Goal: Find specific page/section: Find specific page/section

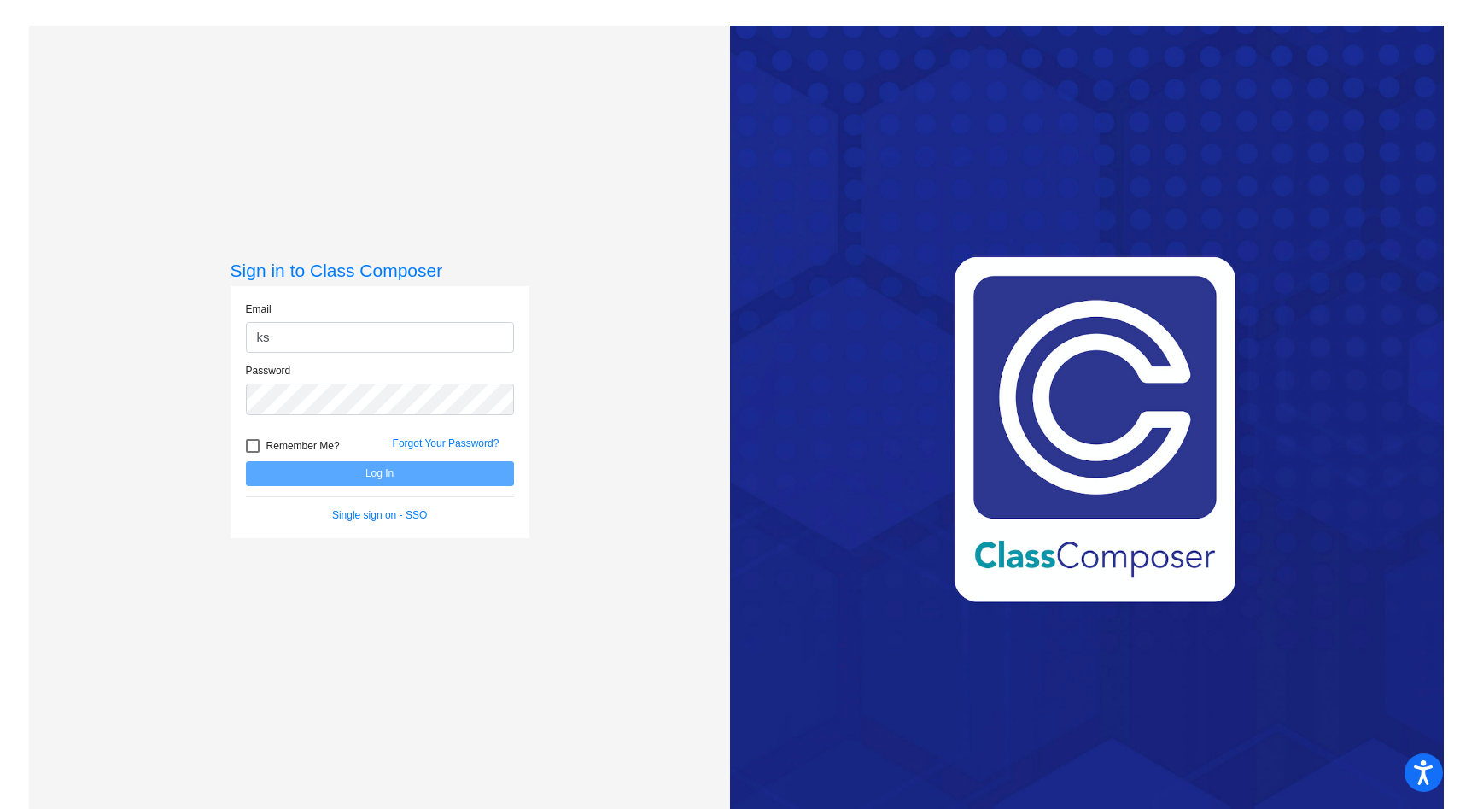
type input "[EMAIL_ADDRESS][DOMAIN_NAME]"
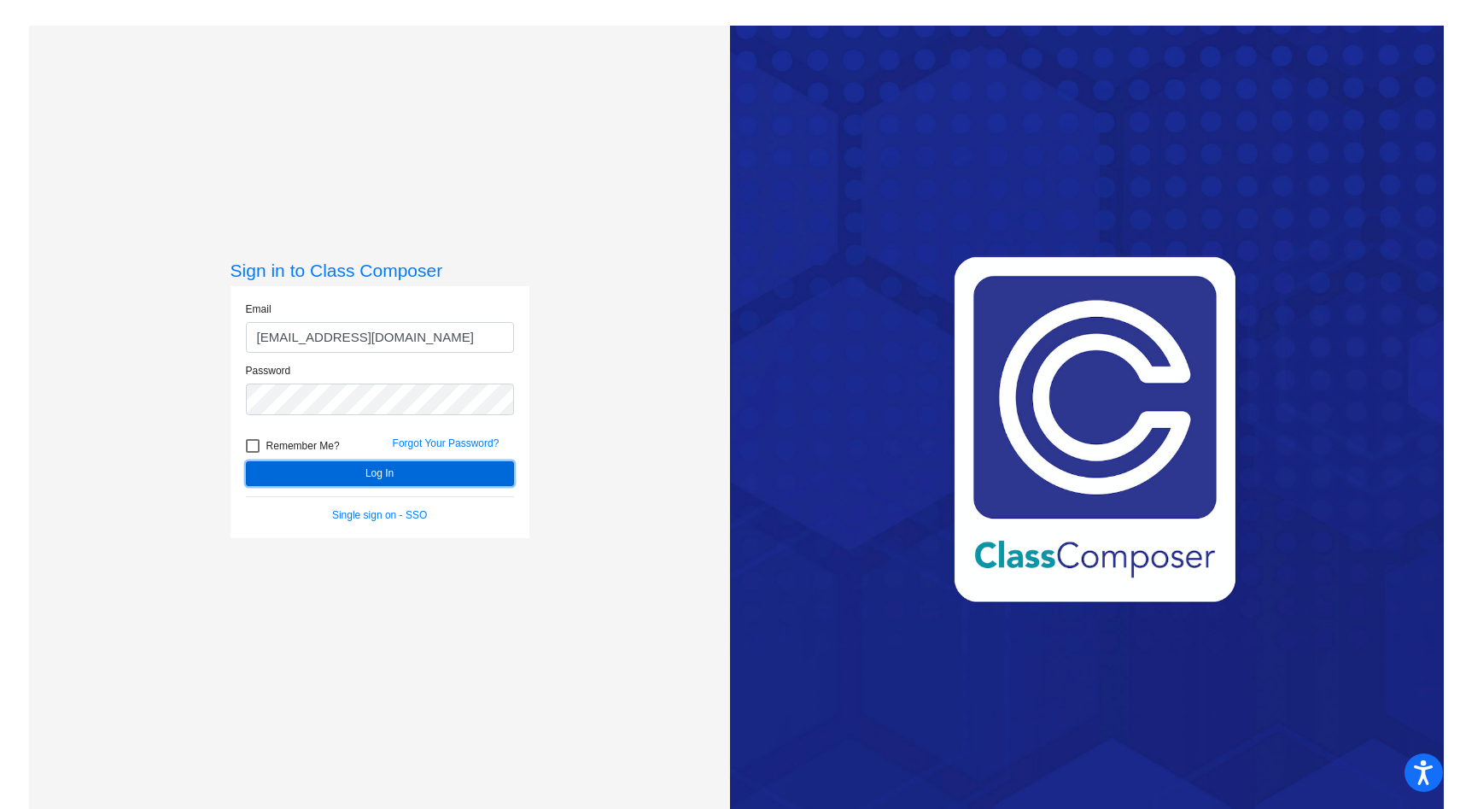
click at [371, 476] on button "Log In" at bounding box center [380, 473] width 268 height 25
click at [183, 392] on div "Sign in to Class Composer Email [EMAIL_ADDRESS][DOMAIN_NAME] Password Remember …" at bounding box center [379, 430] width 701 height 809
click at [246, 461] on button "Log In" at bounding box center [380, 473] width 268 height 25
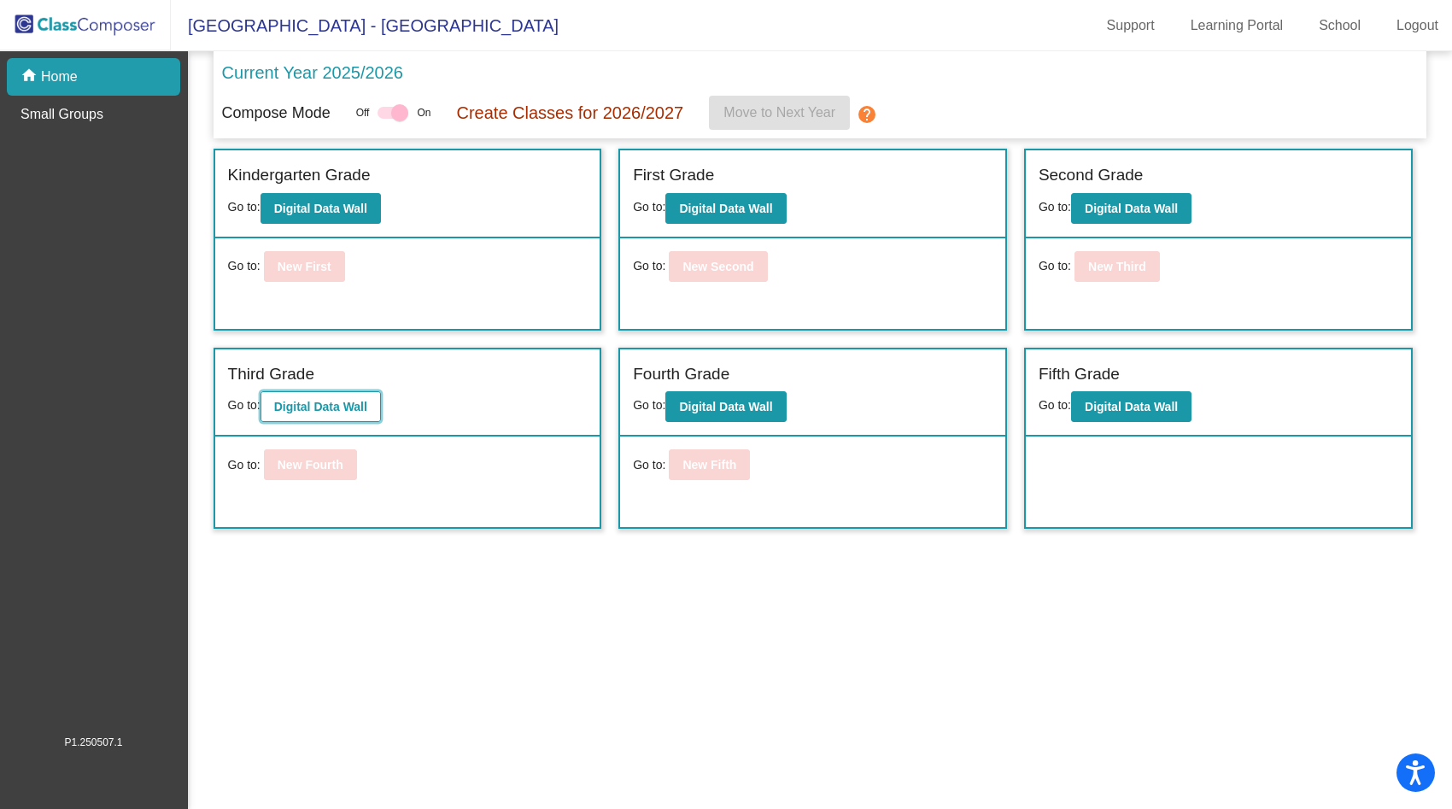
click at [324, 406] on b "Digital Data Wall" at bounding box center [320, 407] width 93 height 14
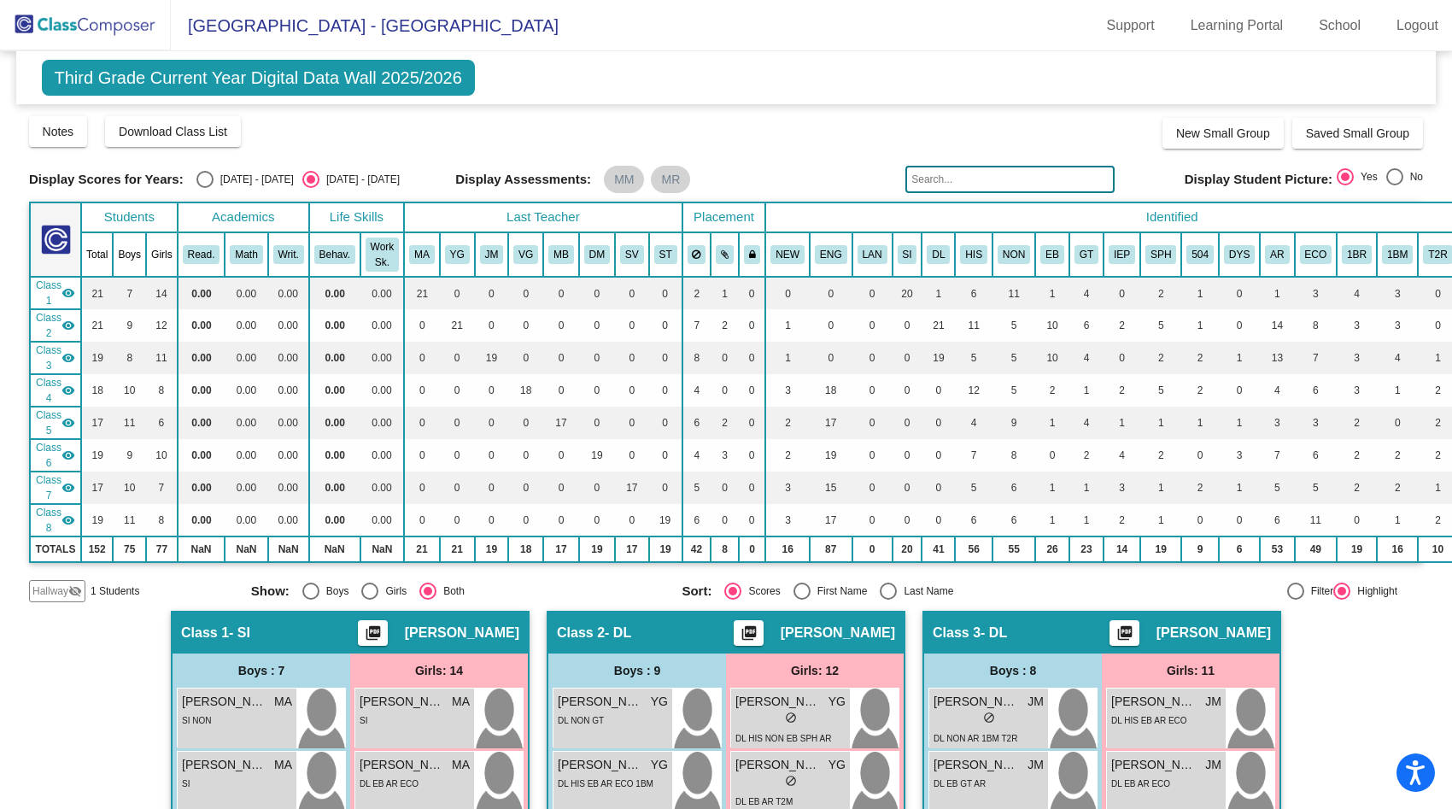
click at [947, 183] on input "text" at bounding box center [1009, 179] width 209 height 27
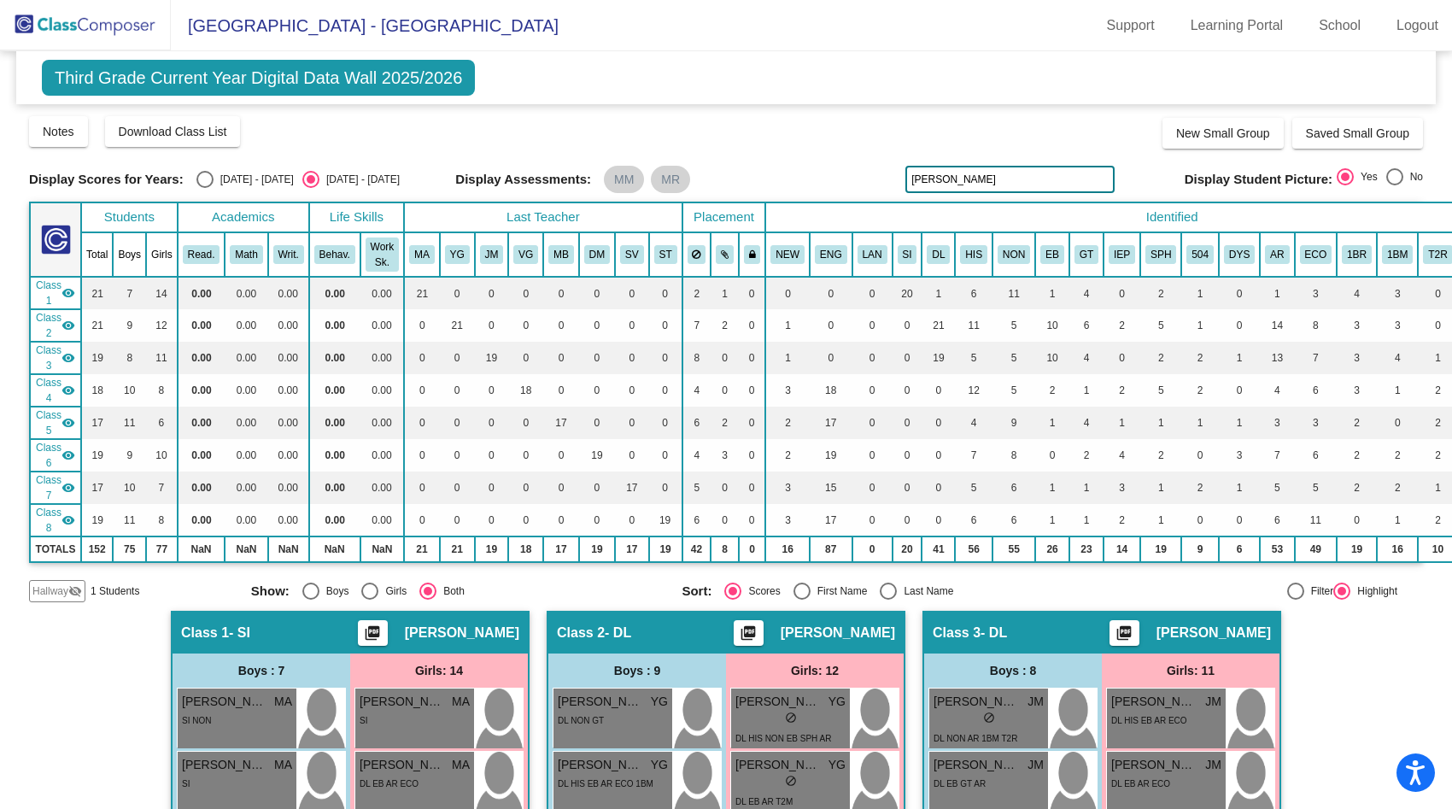
type input "[PERSON_NAME]"
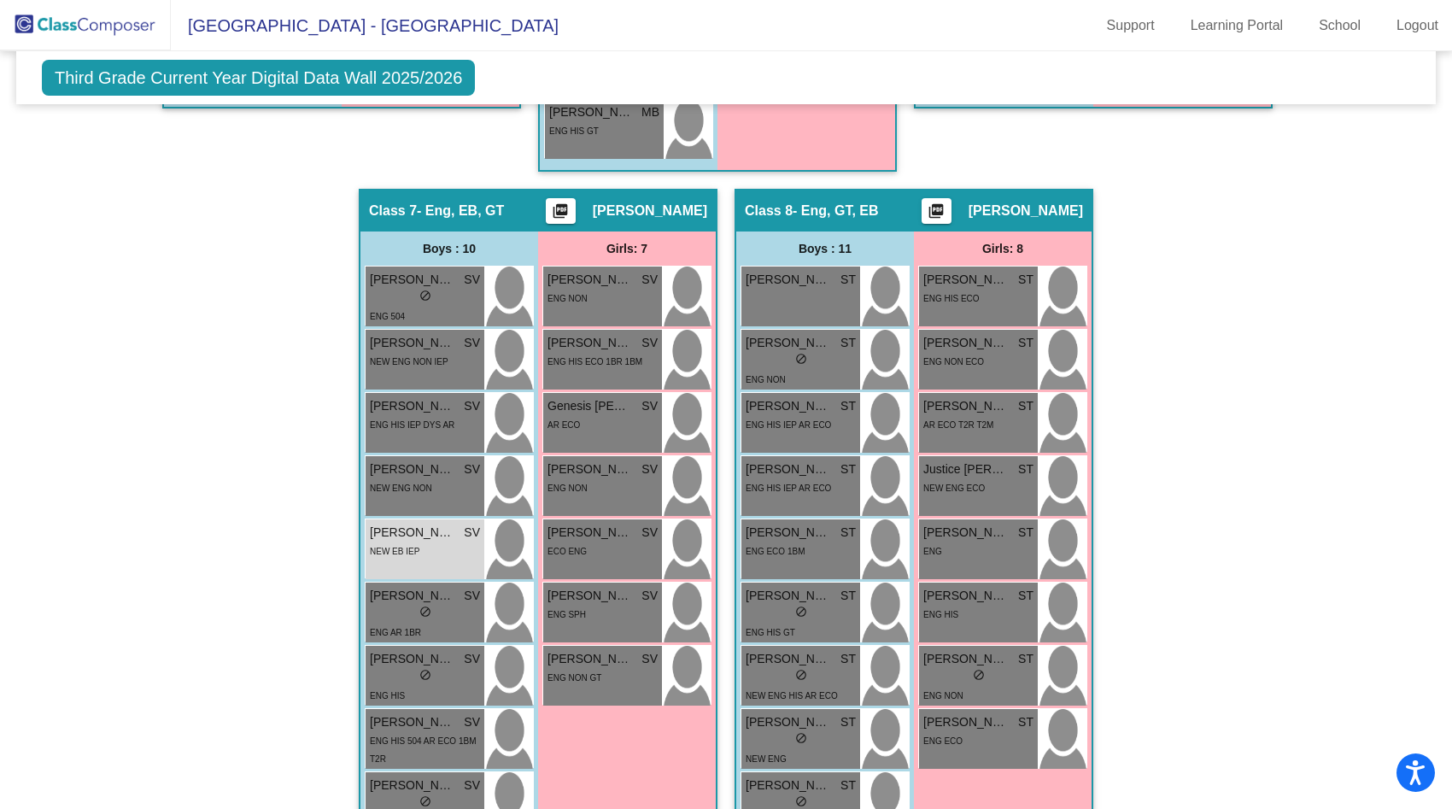
scroll to position [2218, 0]
